Goal: Transaction & Acquisition: Book appointment/travel/reservation

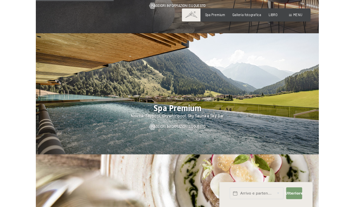
scroll to position [672, 0]
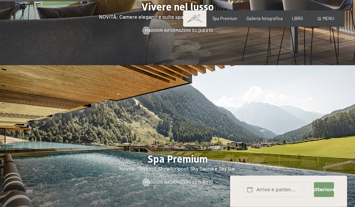
click at [333, 18] on font "menu" at bounding box center [328, 18] width 11 height 5
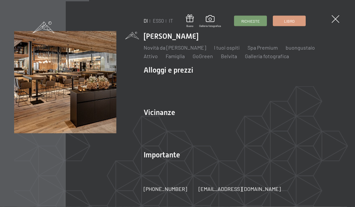
scroll to position [622, 0]
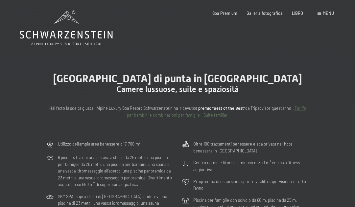
click at [323, 15] on font "menu" at bounding box center [328, 13] width 11 height 5
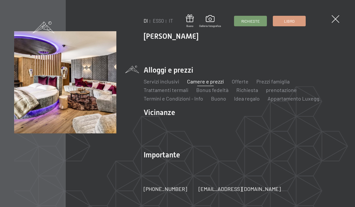
click at [216, 81] on font "Camere e prezzi" at bounding box center [205, 81] width 37 height 6
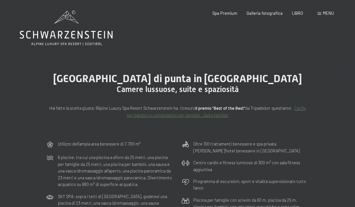
click at [256, 15] on font "Galleria fotografica" at bounding box center [265, 13] width 36 height 5
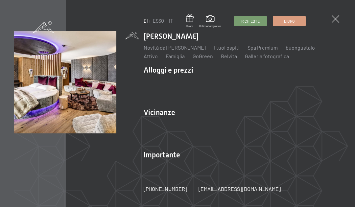
click at [213, 82] on font "Camere e prezzi" at bounding box center [205, 81] width 37 height 6
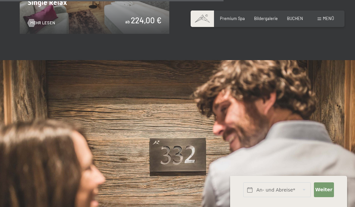
scroll to position [968, 0]
click at [330, 17] on span "Menü" at bounding box center [328, 18] width 11 height 5
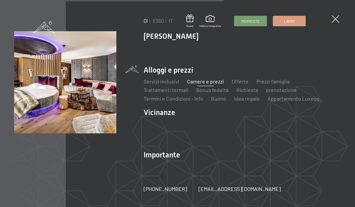
click at [209, 80] on font "Camere e prezzi" at bounding box center [205, 81] width 37 height 6
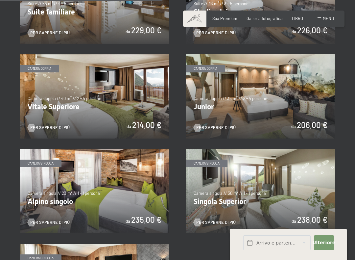
scroll to position [688, 0]
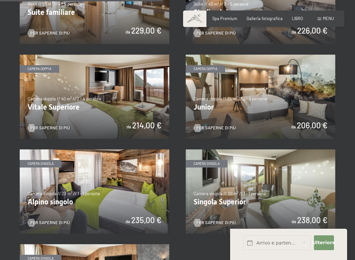
click at [230, 125] on link "Per saperne di più" at bounding box center [215, 128] width 42 height 6
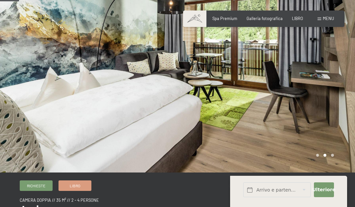
scroll to position [56, 0]
